Goal: Task Accomplishment & Management: Manage account settings

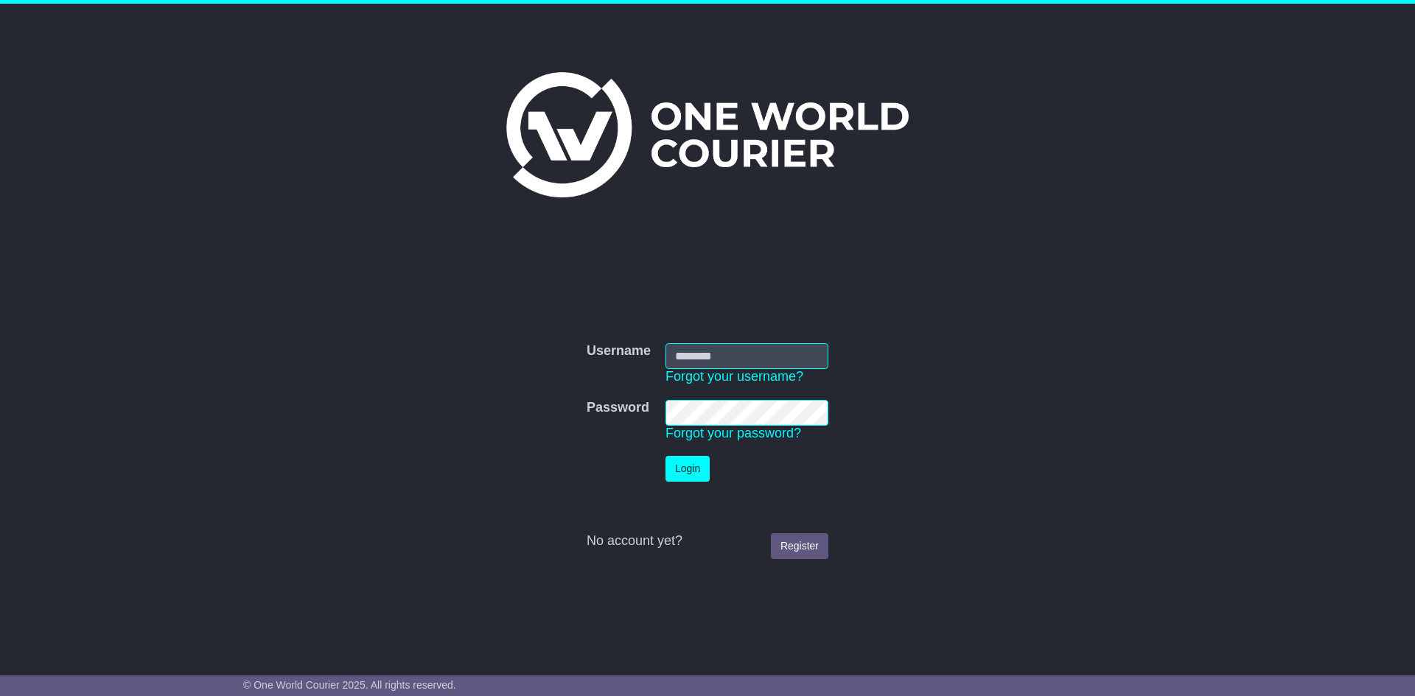
type input "**********"
click at [669, 474] on button "Login" at bounding box center [688, 469] width 44 height 26
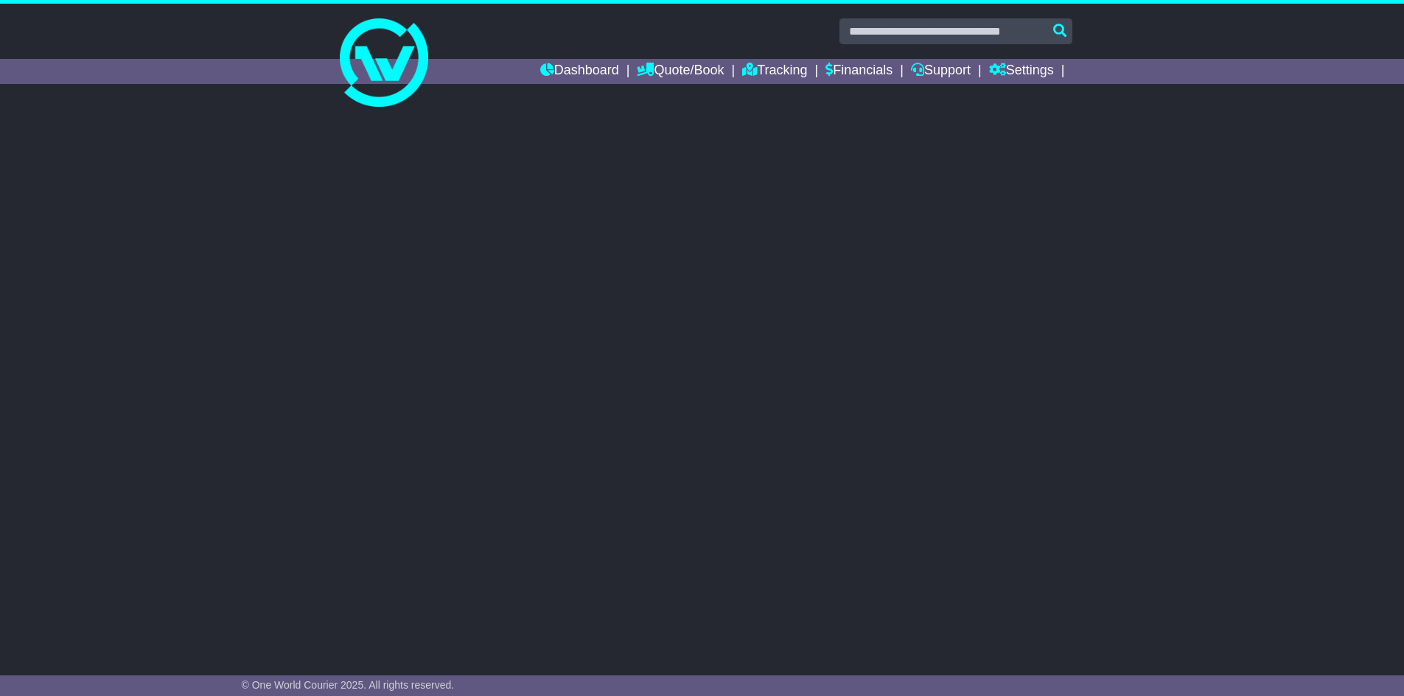
select select "**"
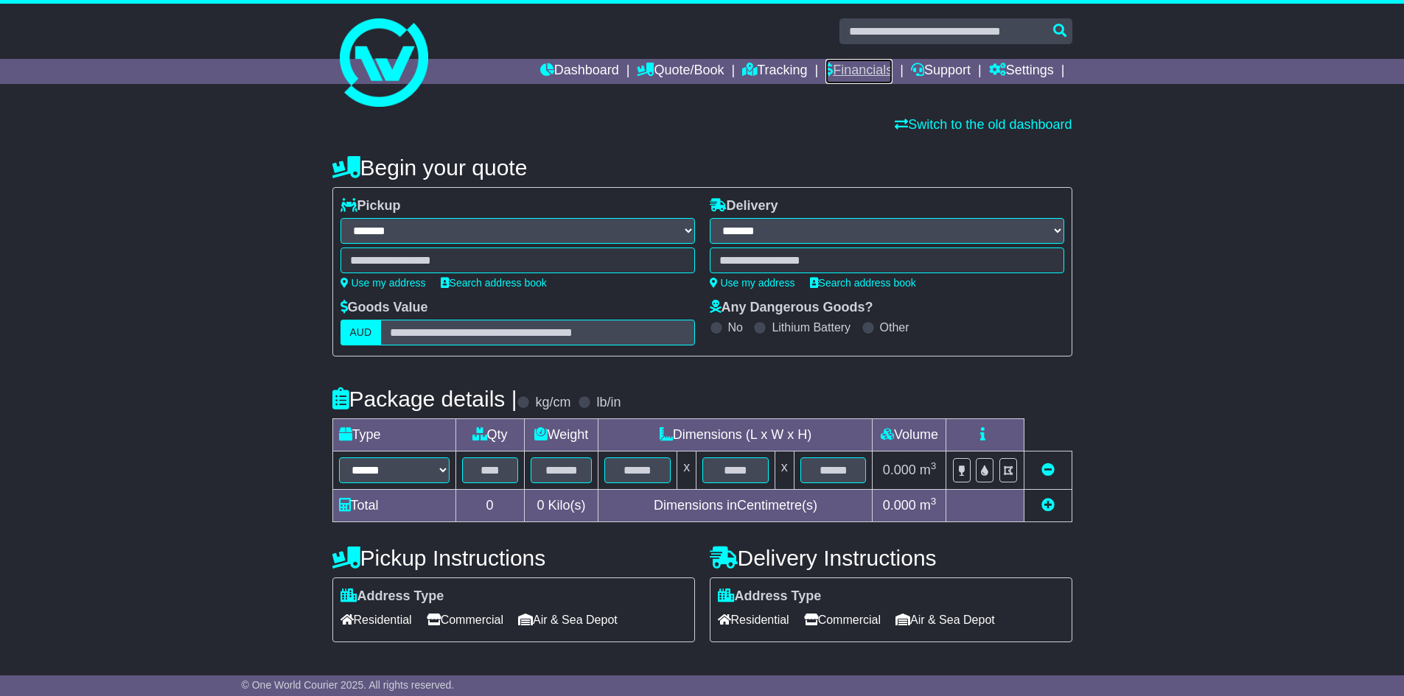
click at [844, 76] on link "Financials" at bounding box center [858, 71] width 67 height 25
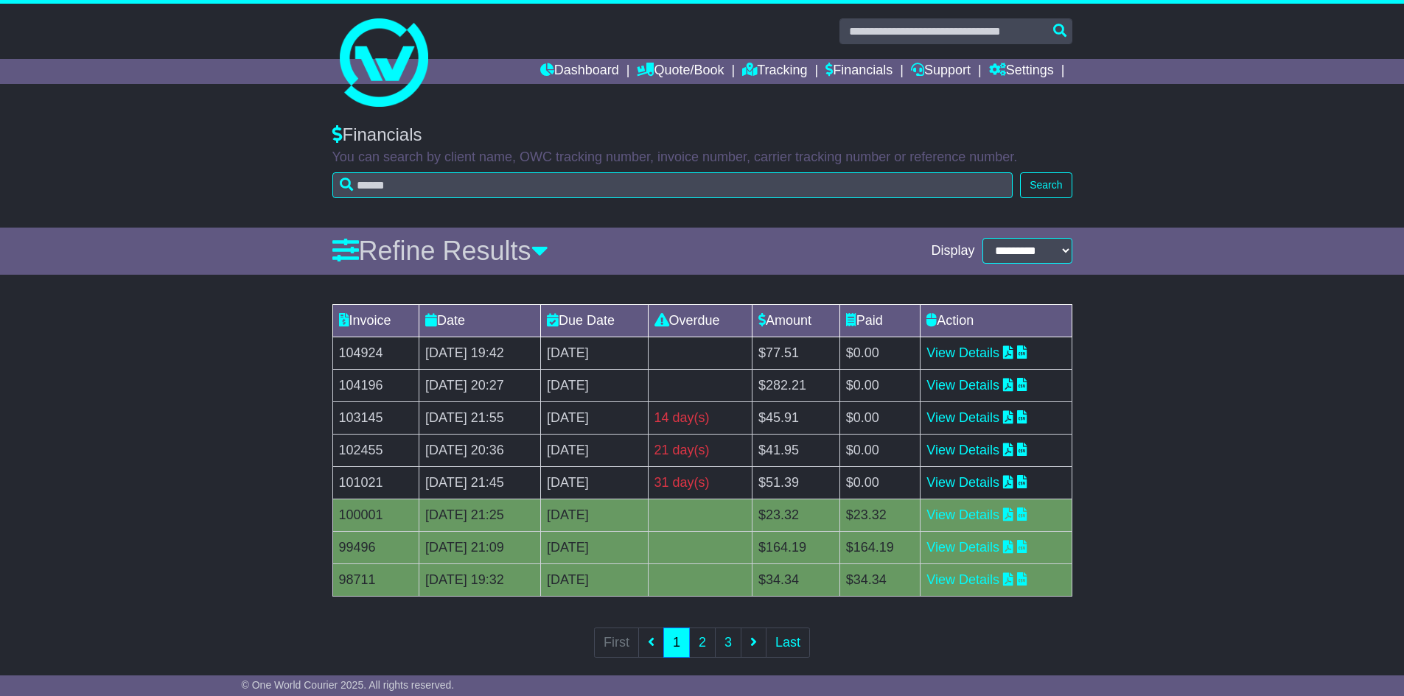
scroll to position [18, 0]
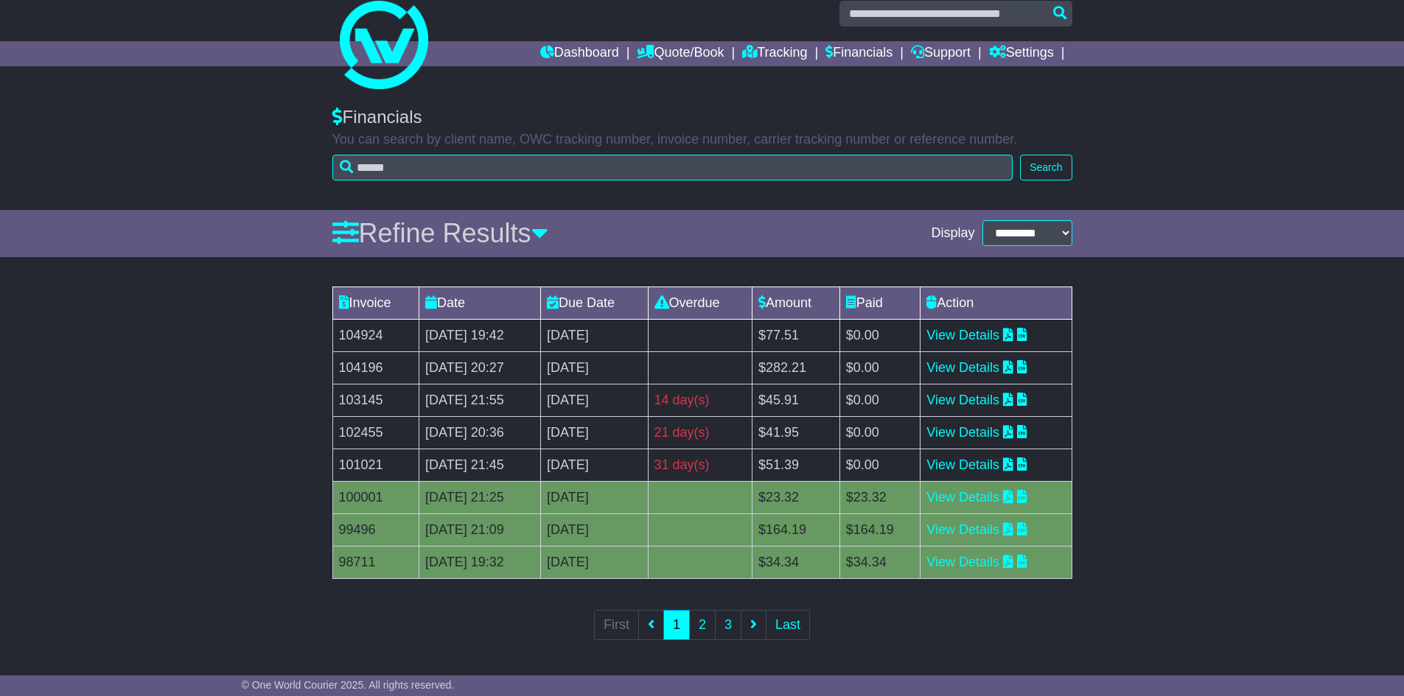
click at [1016, 483] on td "View Details" at bounding box center [995, 497] width 151 height 32
click at [1021, 497] on td "View Details" at bounding box center [995, 497] width 151 height 32
click at [974, 496] on link "View Details" at bounding box center [962, 497] width 73 height 15
click at [999, 525] on link "View Details" at bounding box center [962, 530] width 73 height 15
click at [710, 622] on link "2" at bounding box center [702, 625] width 27 height 30
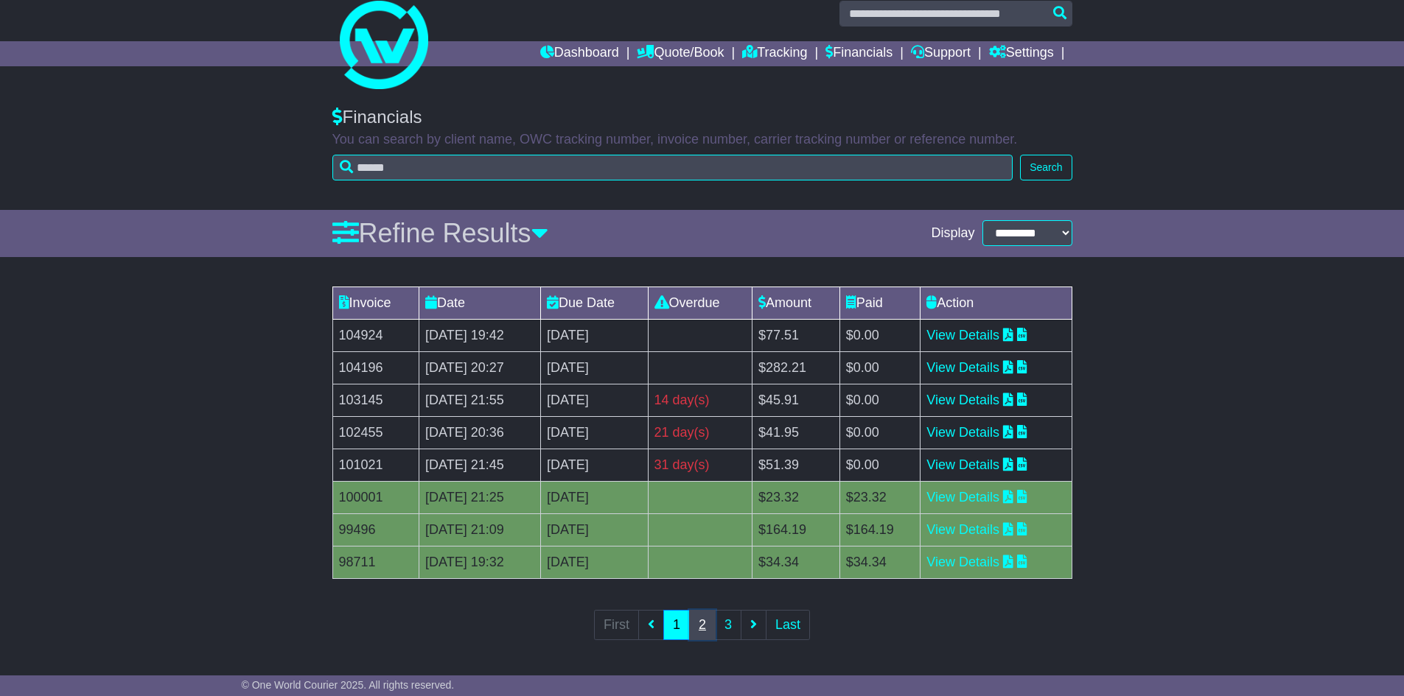
scroll to position [0, 0]
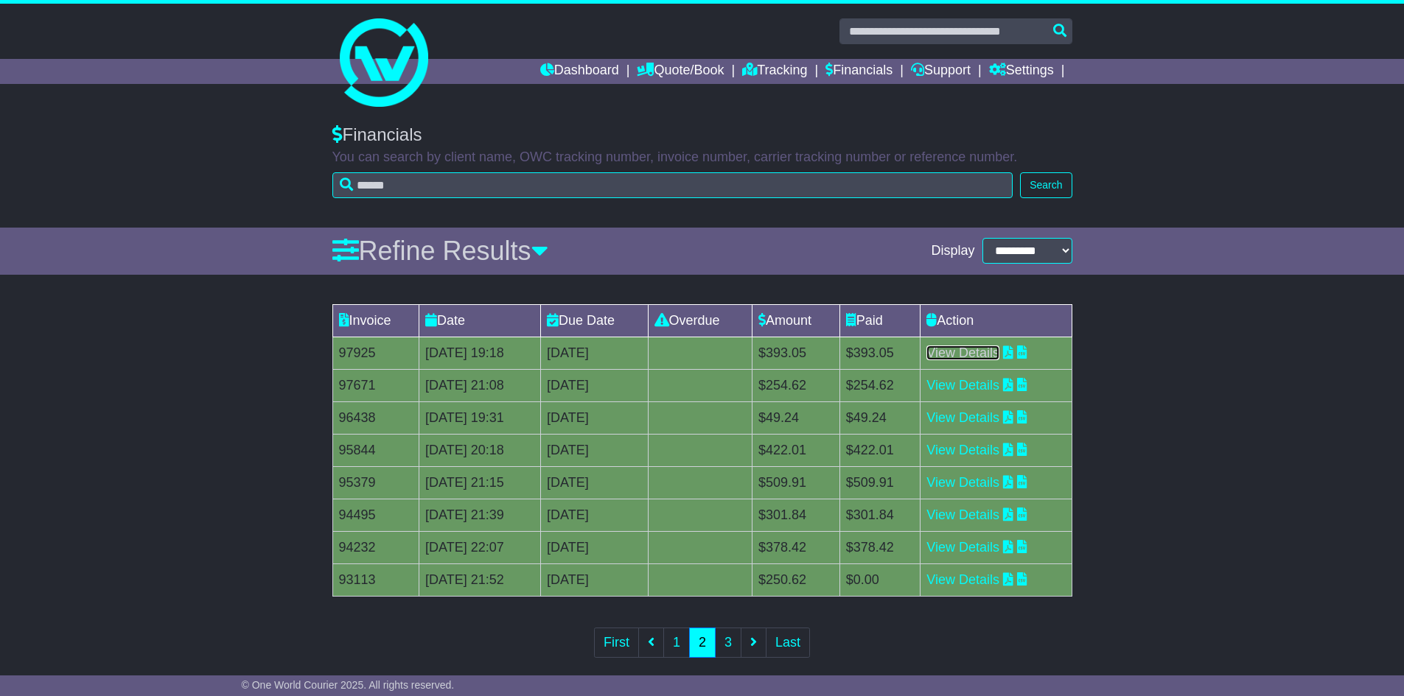
click at [999, 354] on link "View Details" at bounding box center [962, 353] width 73 height 15
click at [672, 635] on link "1" at bounding box center [676, 643] width 27 height 30
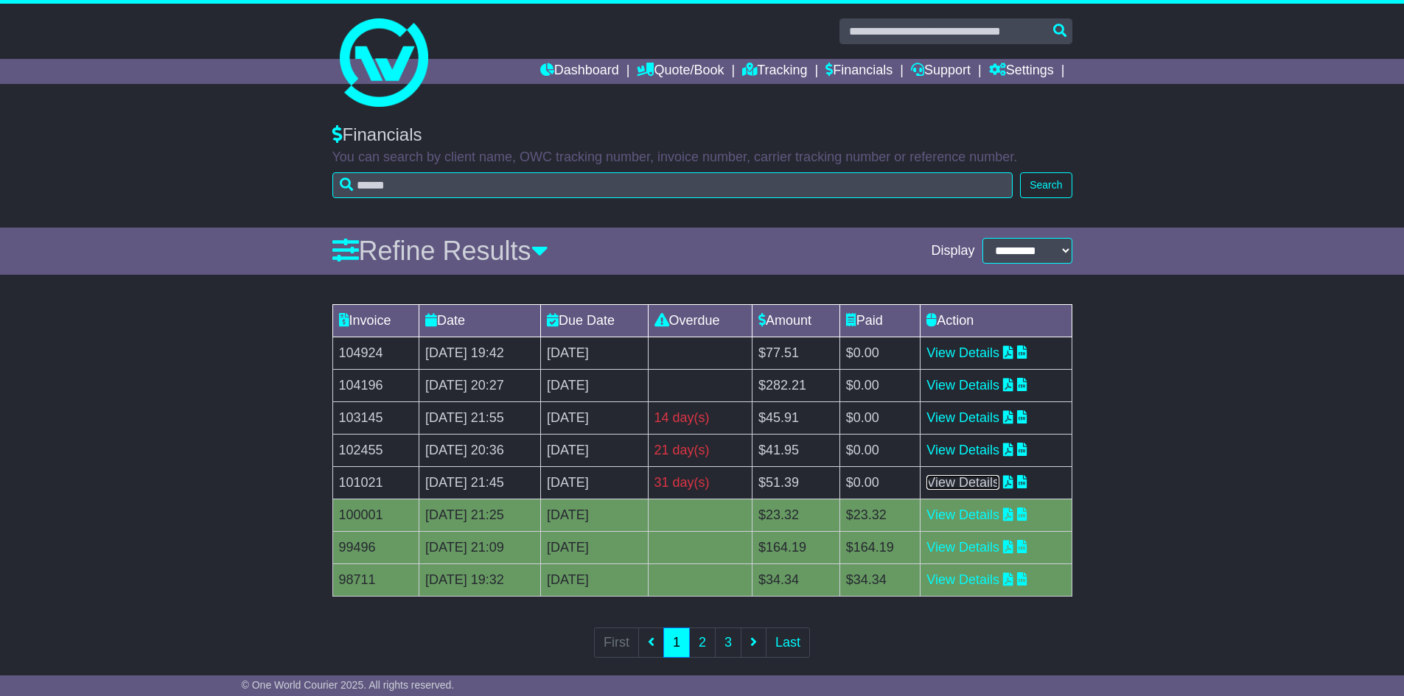
click at [979, 481] on link "View Details" at bounding box center [962, 482] width 73 height 15
click at [999, 448] on link "View Details" at bounding box center [962, 450] width 73 height 15
click at [982, 418] on link "View Details" at bounding box center [962, 418] width 73 height 15
click at [999, 413] on link "View Details" at bounding box center [962, 418] width 73 height 15
click at [999, 476] on link "View Details" at bounding box center [962, 482] width 73 height 15
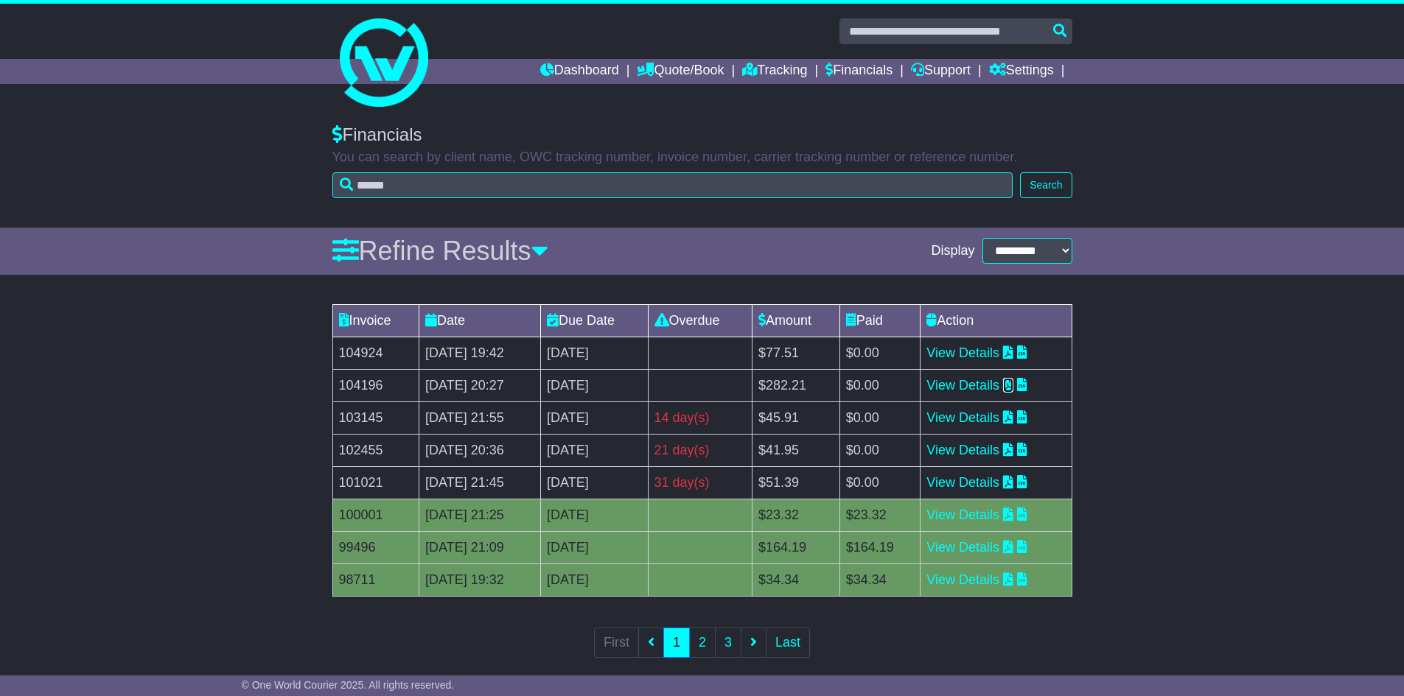
click at [1013, 385] on icon at bounding box center [1008, 384] width 10 height 13
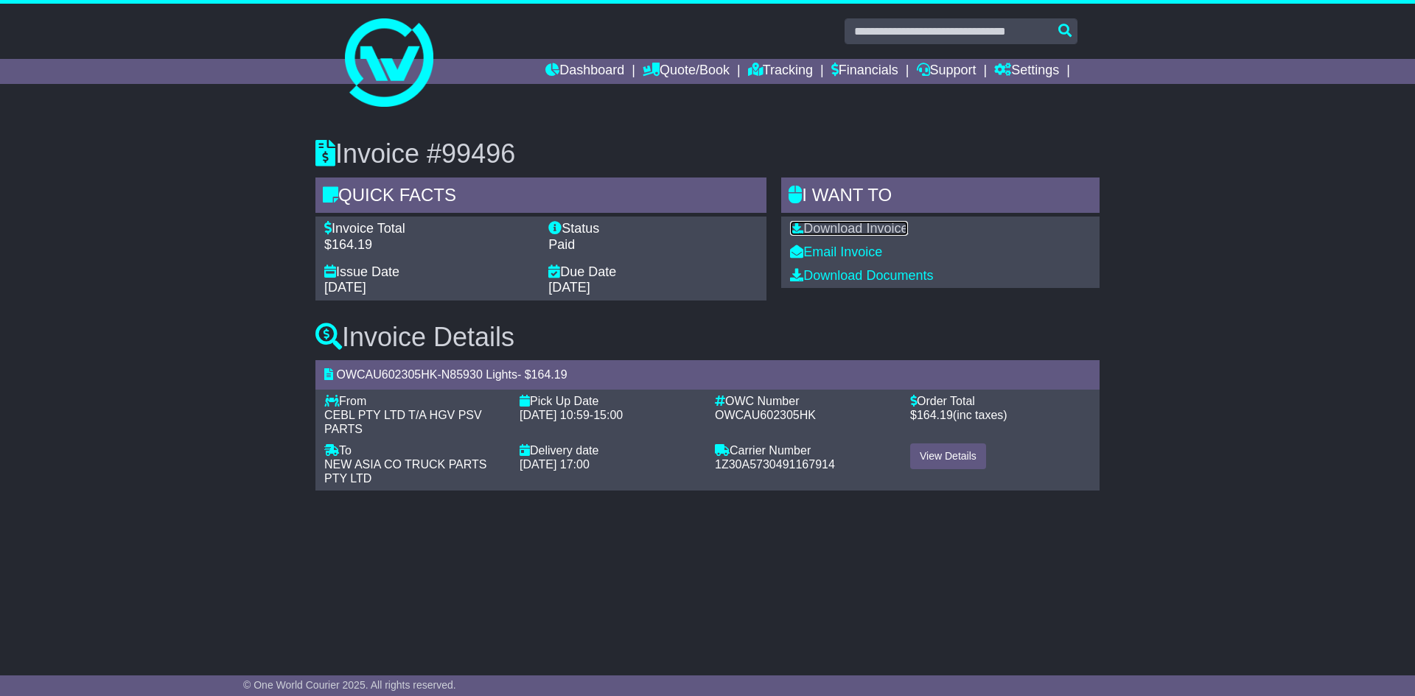
click at [896, 226] on link "Download Invoice" at bounding box center [849, 228] width 118 height 15
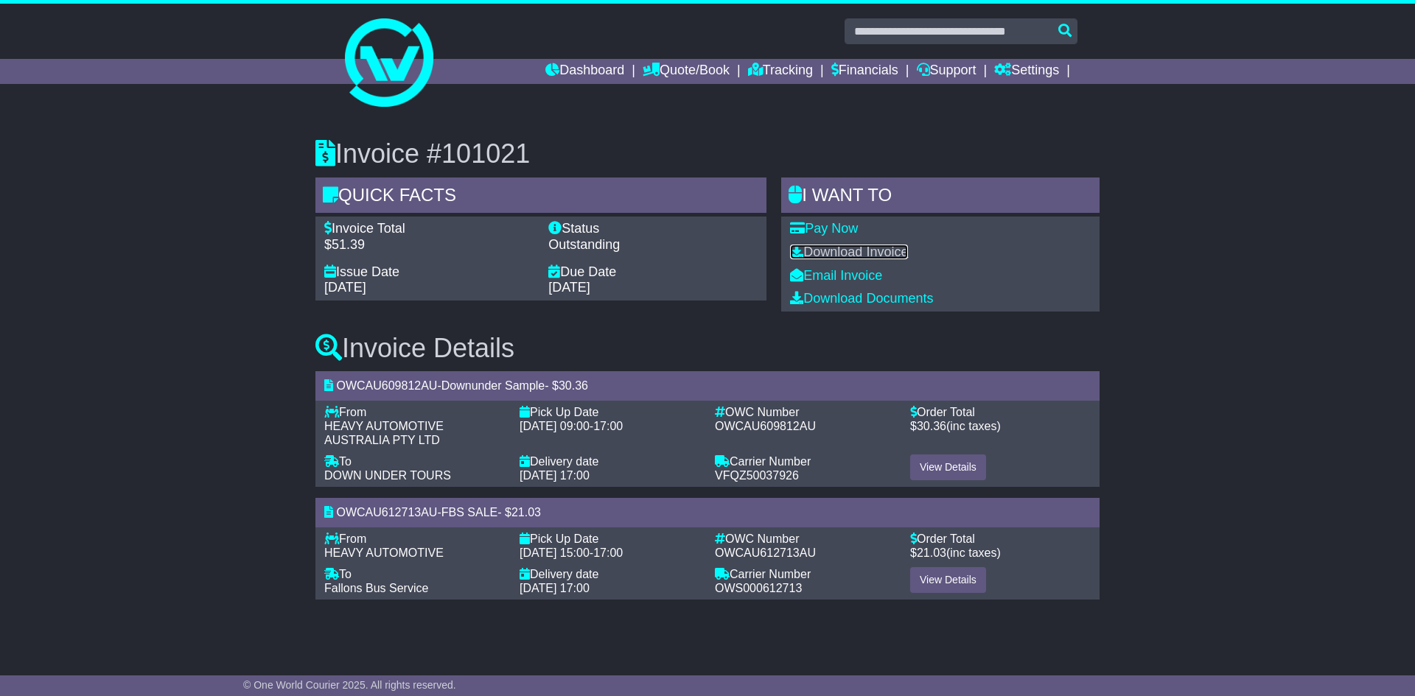
click at [856, 254] on link "Download Invoice" at bounding box center [849, 252] width 118 height 15
